Goal: Task Accomplishment & Management: Complete application form

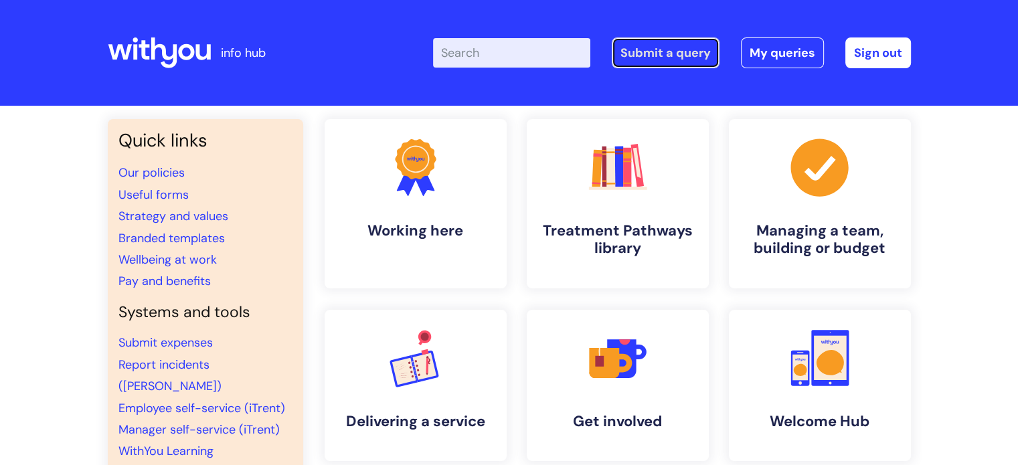
click at [633, 56] on link "Submit a query" at bounding box center [666, 52] width 108 height 31
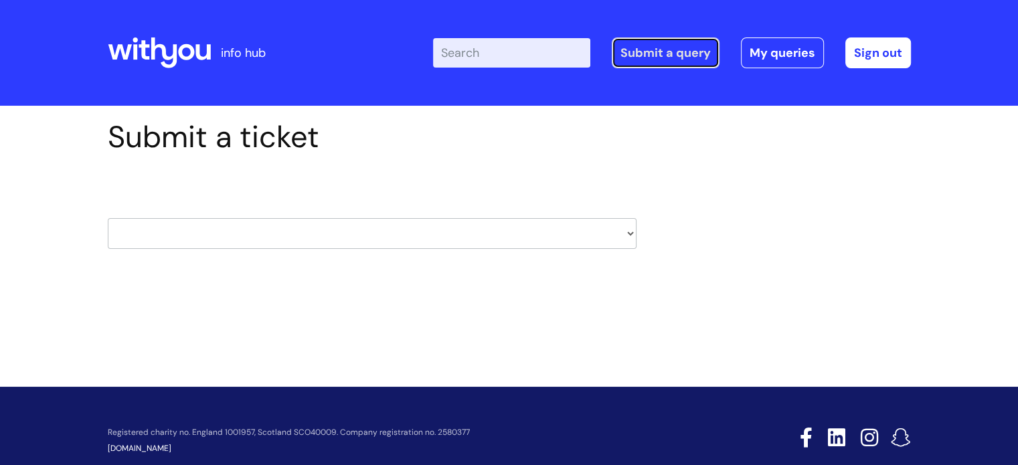
click at [633, 54] on link "Submit a query" at bounding box center [666, 52] width 108 height 31
click at [417, 224] on select "HR / People IT and Support Clinical Drug Alerts Finance Accounts Data Support T…" at bounding box center [372, 233] width 529 height 31
select select "hr_/_people"
click at [108, 218] on select "HR / People IT and Support Clinical Drug Alerts Finance Accounts Data Support T…" at bounding box center [372, 233] width 529 height 31
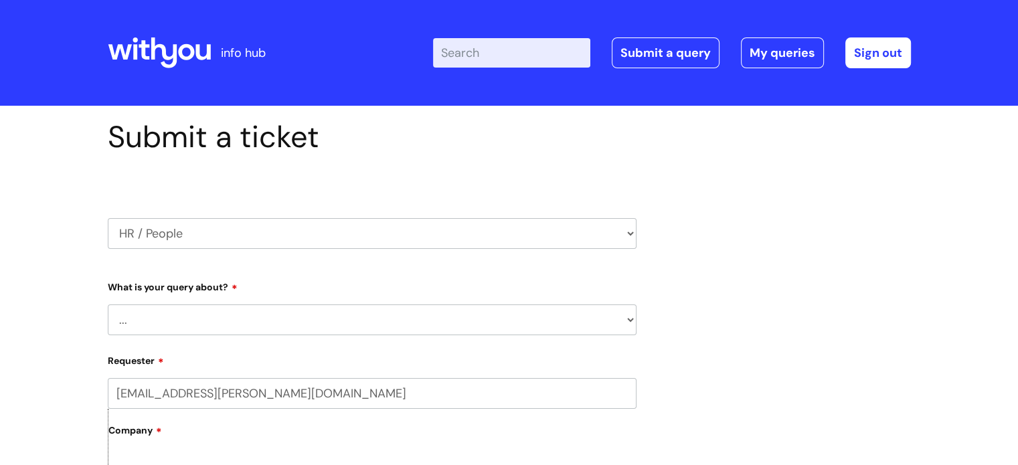
click at [244, 313] on select "... Absence Query Holiday Query Employee change request General HR Query iTrent…" at bounding box center [372, 320] width 529 height 31
select select "Absence Query"
click at [108, 305] on select "... Absence Query Holiday Query Employee change request General HR Query iTrent…" at bounding box center [372, 320] width 529 height 31
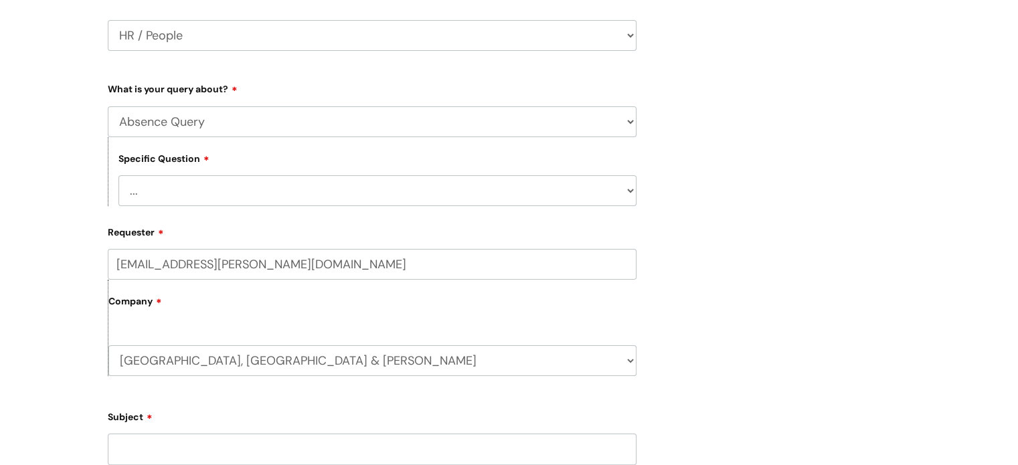
scroll to position [201, 0]
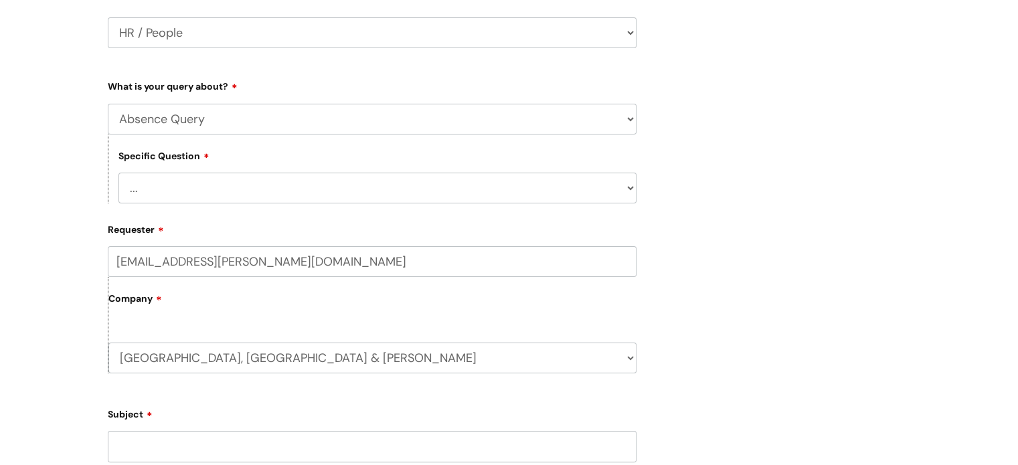
click at [223, 179] on select "... Bank holiday query Holiday query Maternity Other absence query Paternity Sh…" at bounding box center [377, 188] width 518 height 31
select select "Sickness query"
click at [118, 173] on select "... Bank holiday query Holiday query Maternity Other absence query Paternity Sh…" at bounding box center [377, 188] width 518 height 31
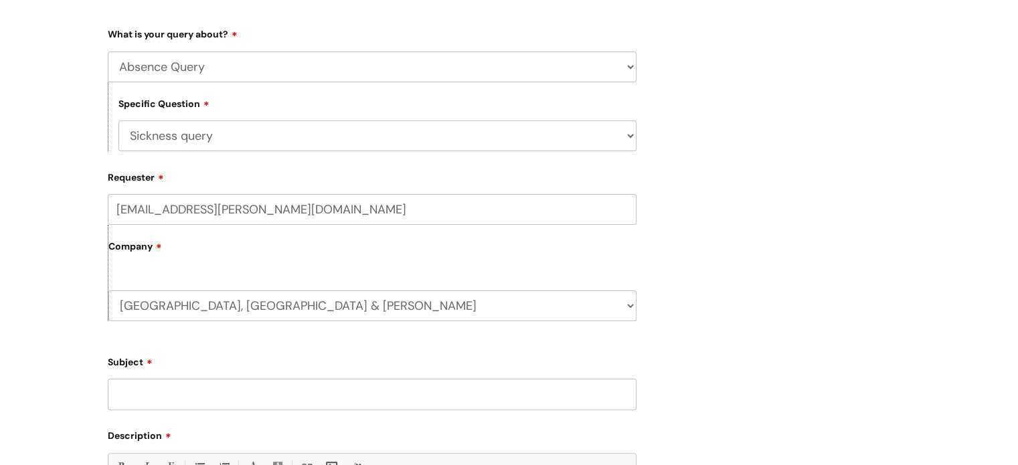
scroll to position [335, 0]
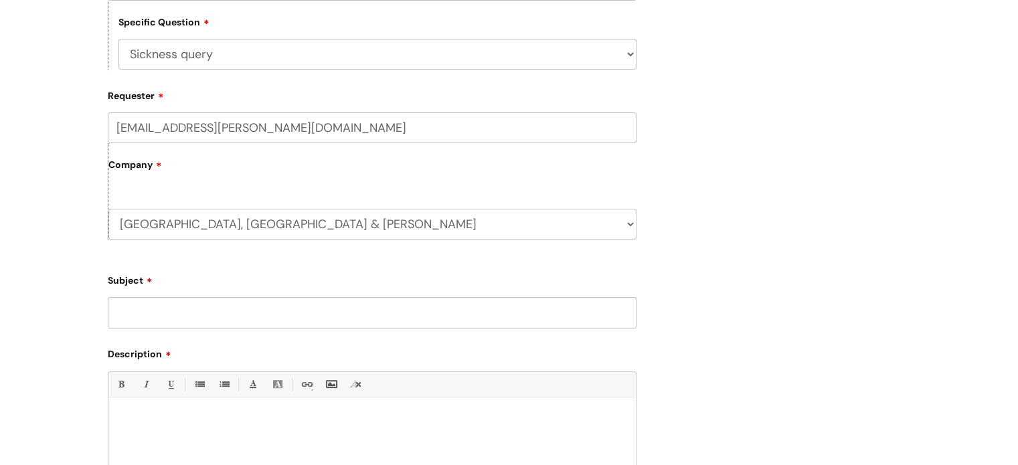
click at [165, 309] on input "Subject" at bounding box center [372, 312] width 529 height 31
type input "[PERSON_NAME]"
click at [147, 414] on p at bounding box center [371, 420] width 507 height 12
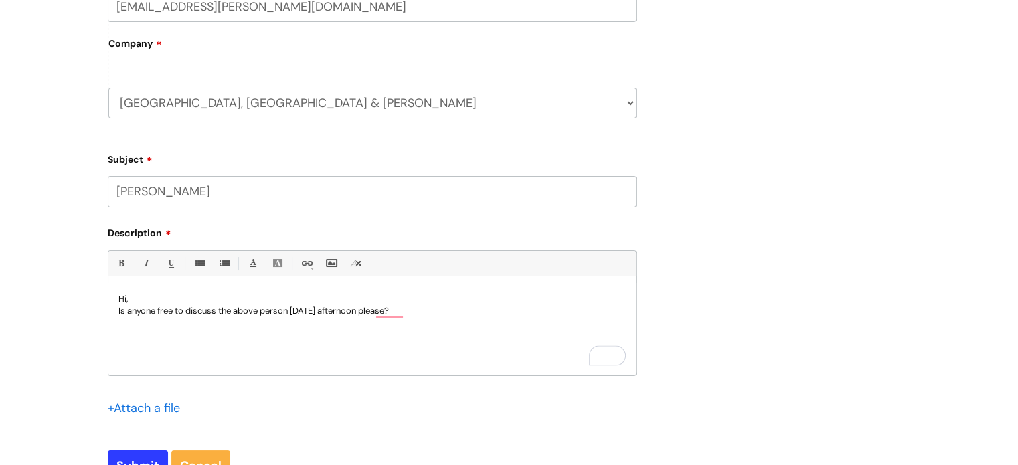
scroll to position [602, 0]
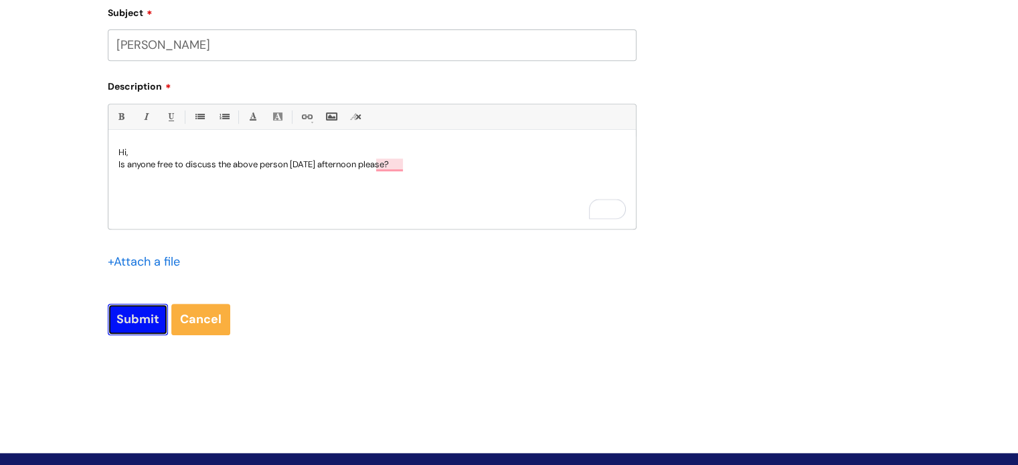
click at [134, 318] on input "Submit" at bounding box center [138, 319] width 60 height 31
type input "Please Wait..."
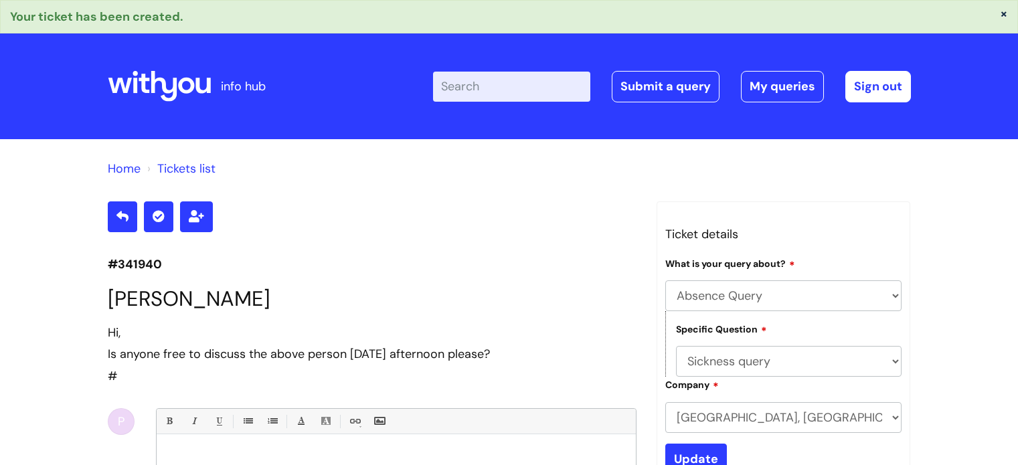
select select "Absence Query"
select select "Sickness query"
